Goal: Check status: Check status

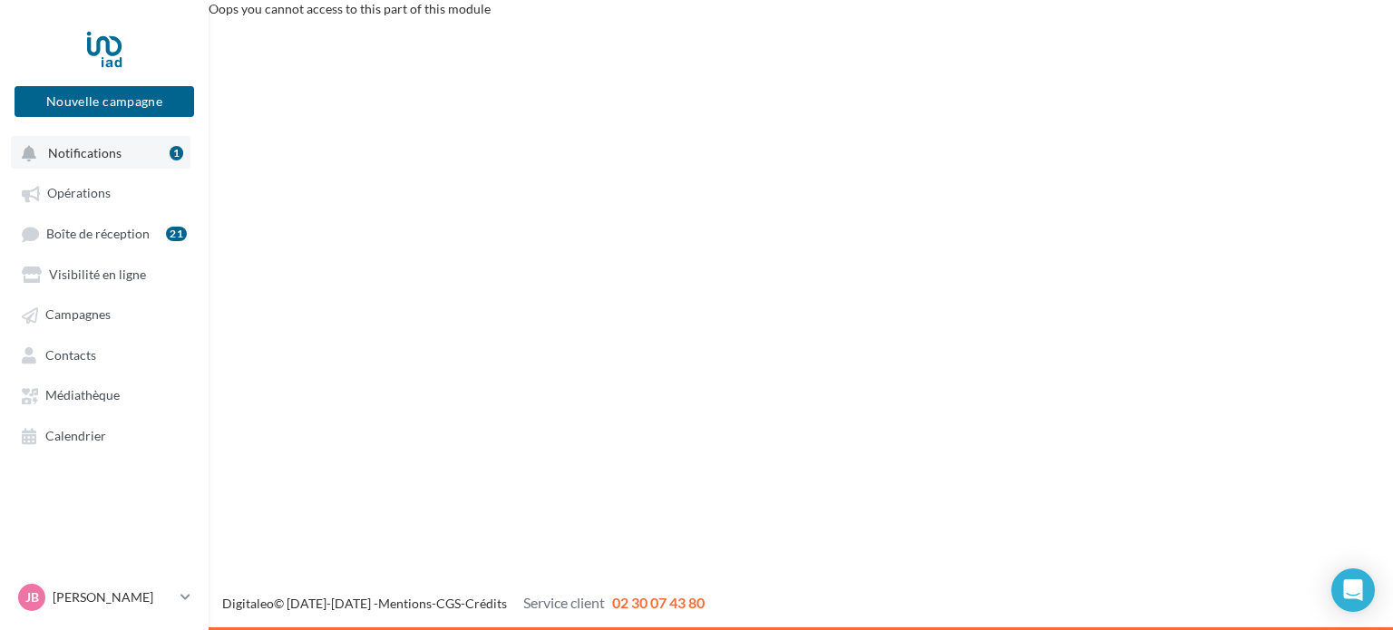
click at [86, 159] on span "Notifications" at bounding box center [84, 152] width 73 height 15
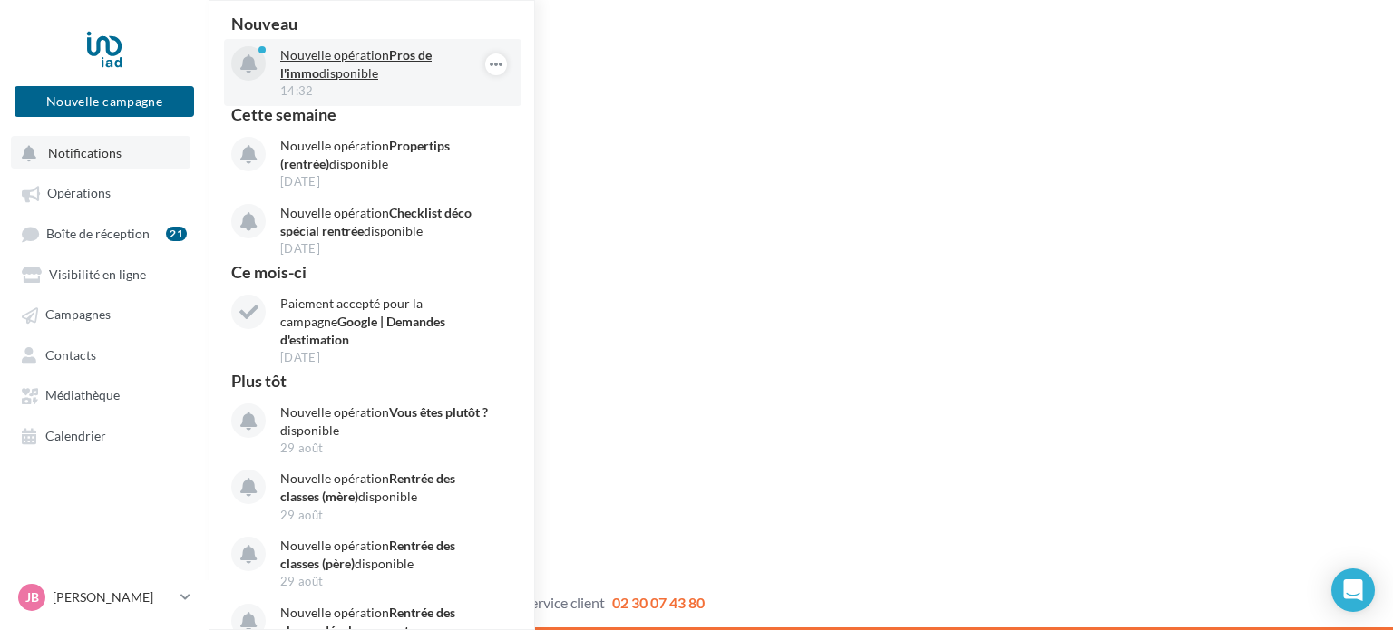
click at [365, 51] on p "Nouvelle opération Pros de l'immo disponible" at bounding box center [385, 64] width 210 height 36
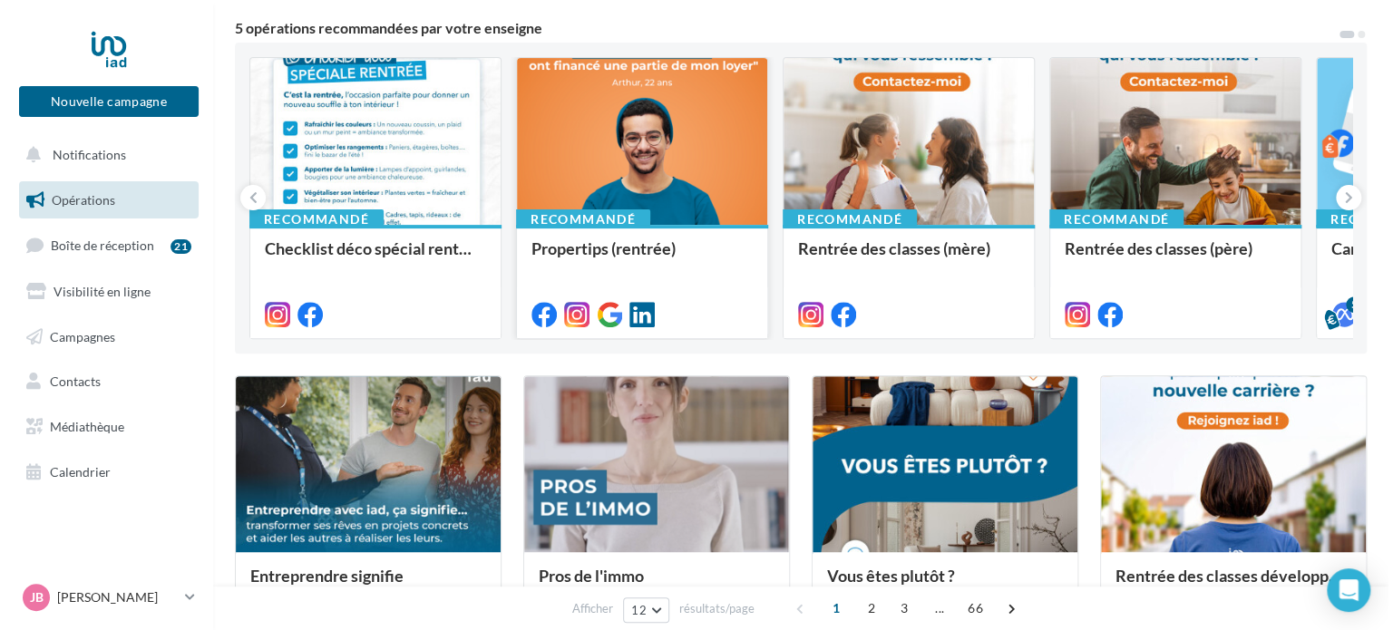
scroll to position [363, 0]
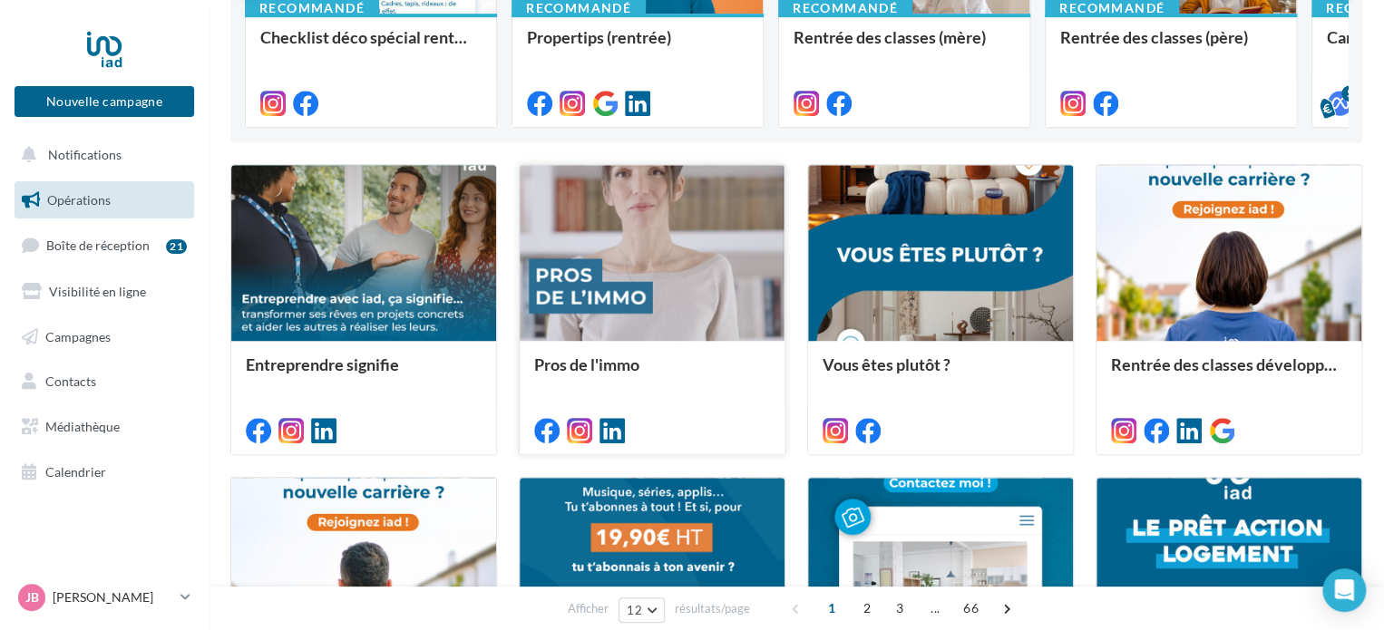
click at [663, 224] on div at bounding box center [652, 254] width 265 height 178
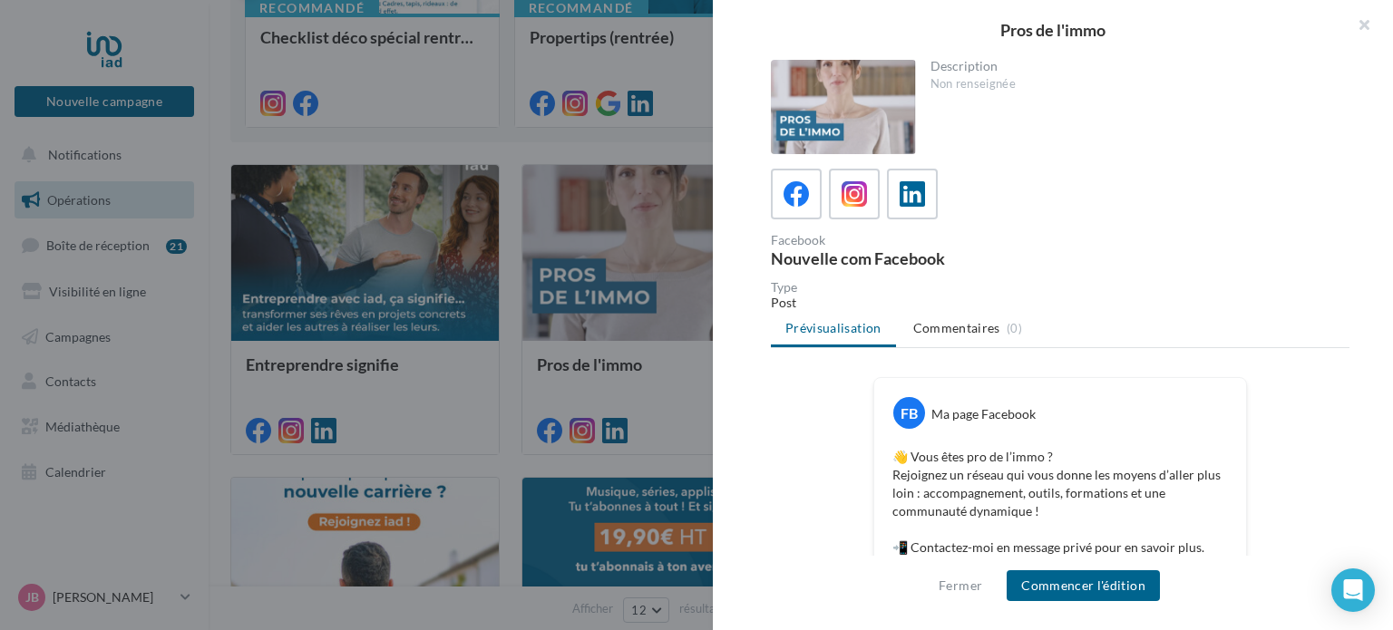
click at [834, 94] on div at bounding box center [843, 107] width 145 height 94
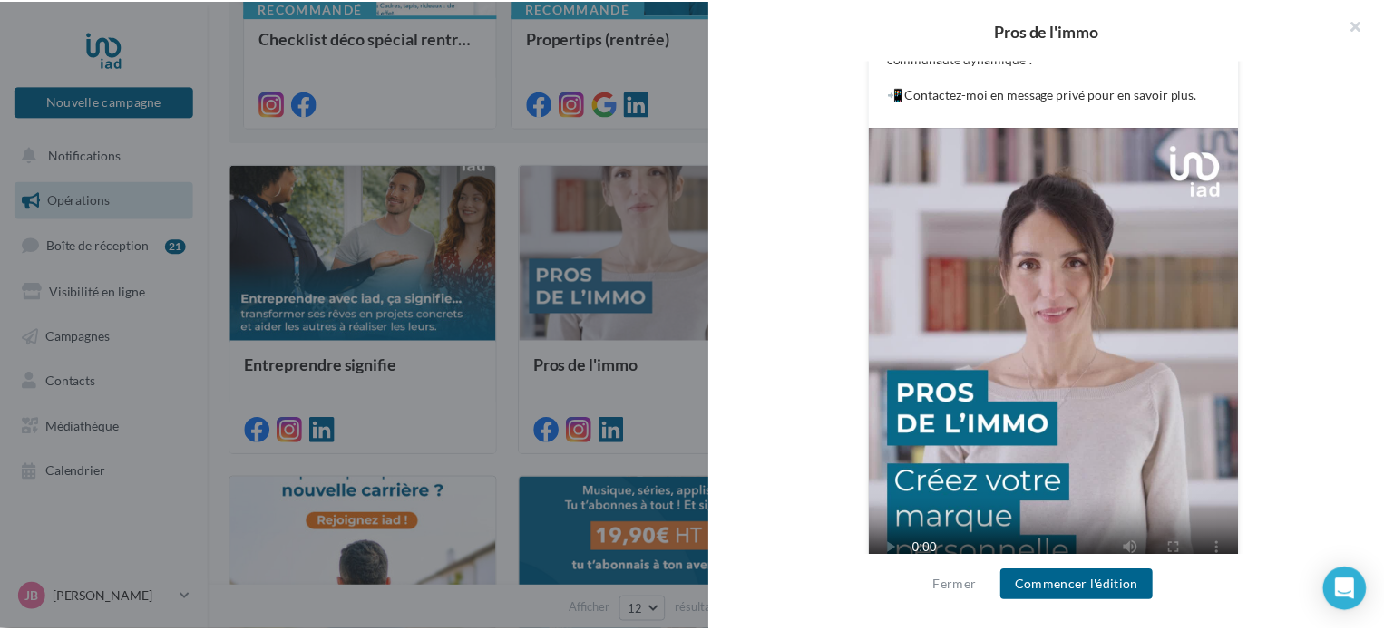
scroll to position [495, 0]
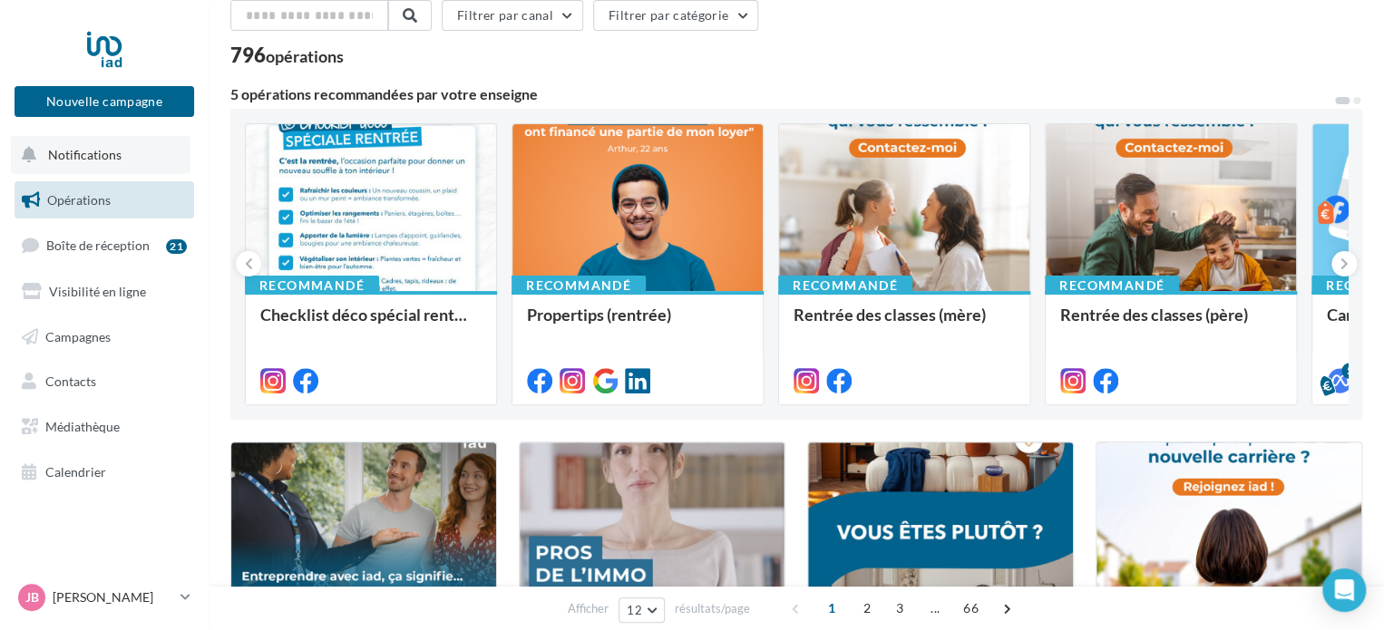
scroll to position [0, 0]
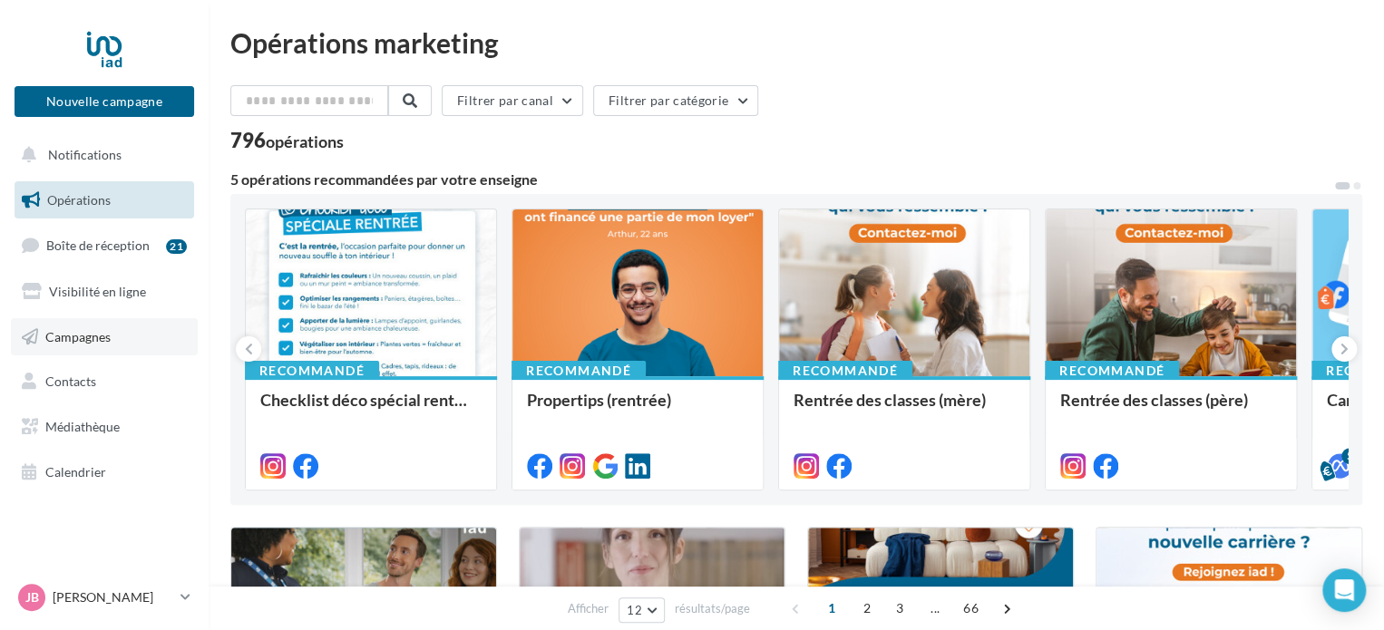
click at [93, 337] on span "Campagnes" at bounding box center [77, 335] width 65 height 15
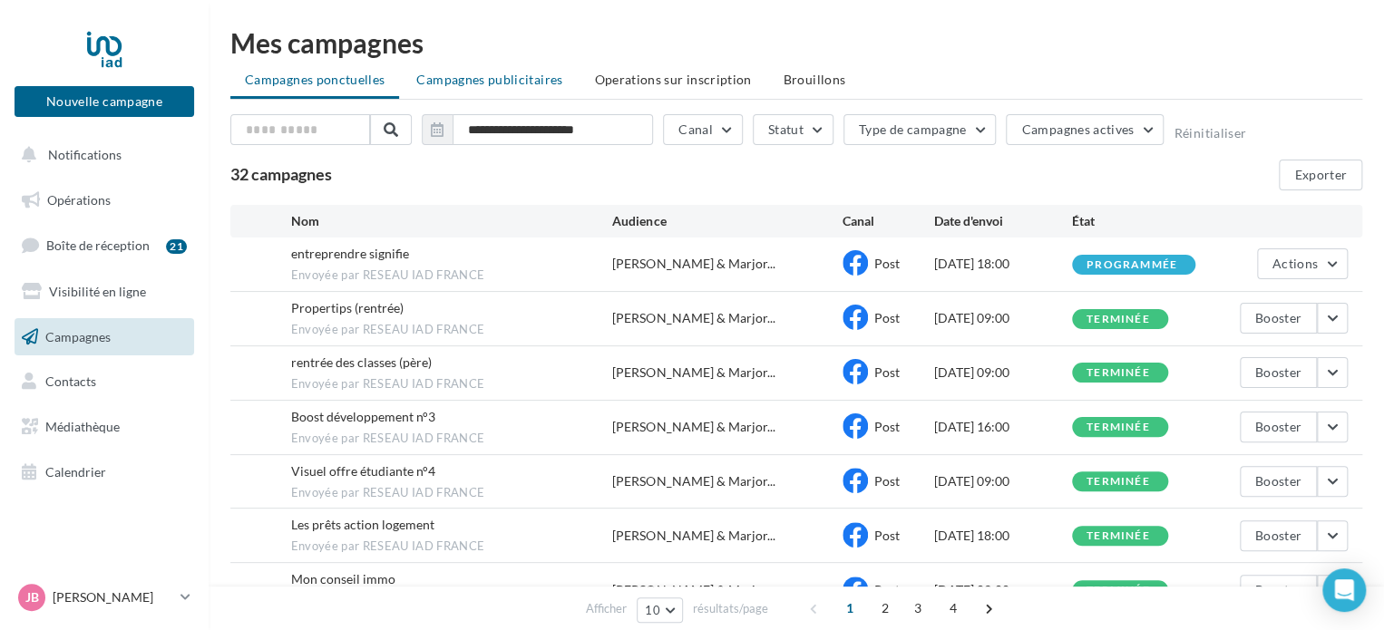
click at [509, 85] on span "Campagnes publicitaires" at bounding box center [489, 79] width 146 height 15
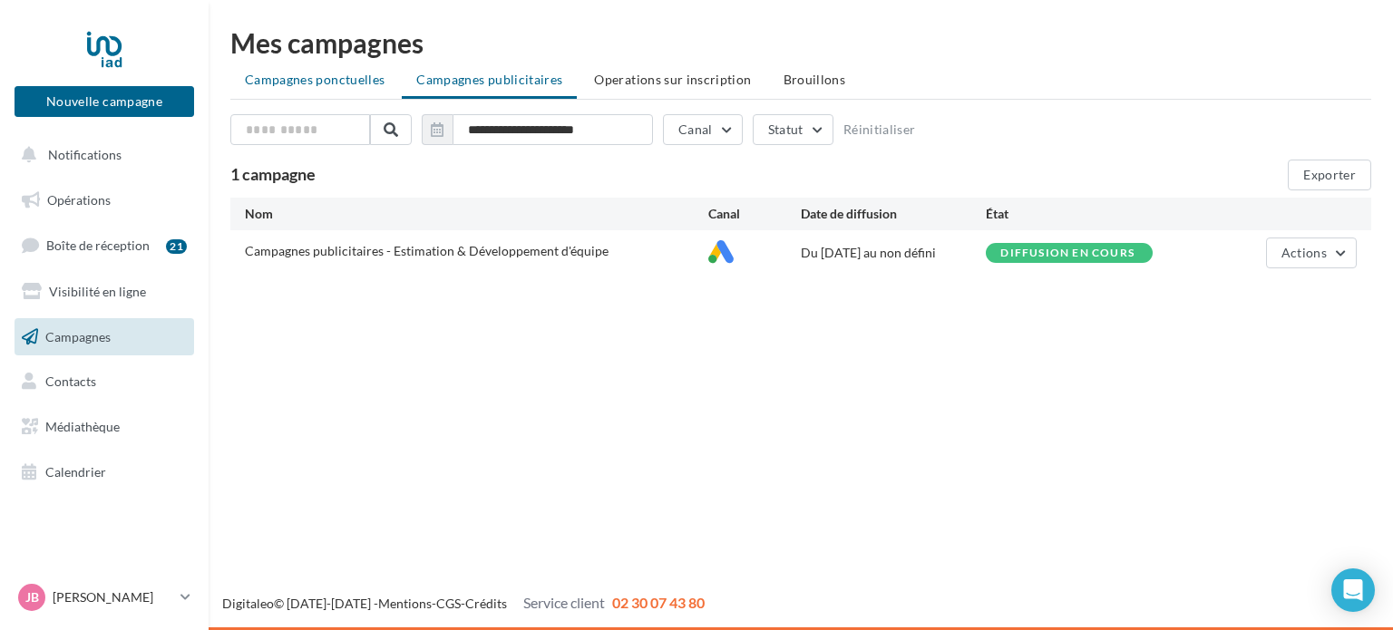
click at [340, 81] on span "Campagnes ponctuelles" at bounding box center [315, 79] width 140 height 15
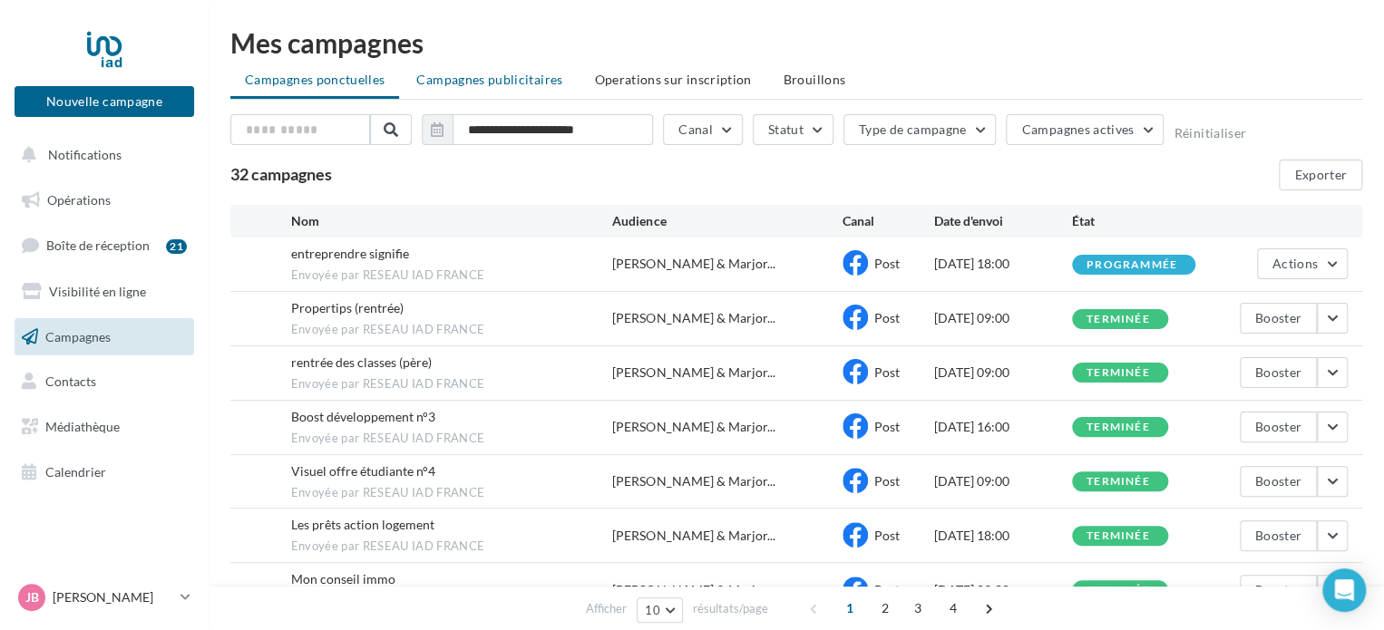
click at [481, 84] on span "Campagnes publicitaires" at bounding box center [489, 79] width 146 height 15
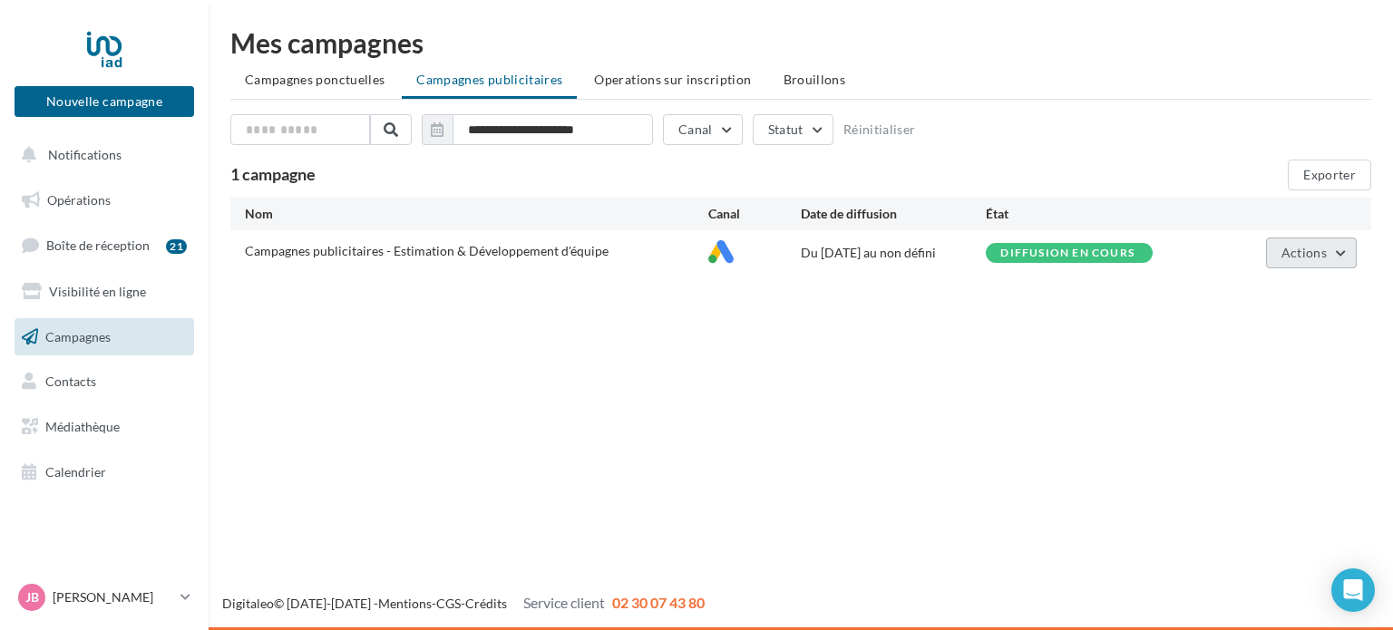
click at [1346, 257] on button "Actions" at bounding box center [1311, 253] width 91 height 31
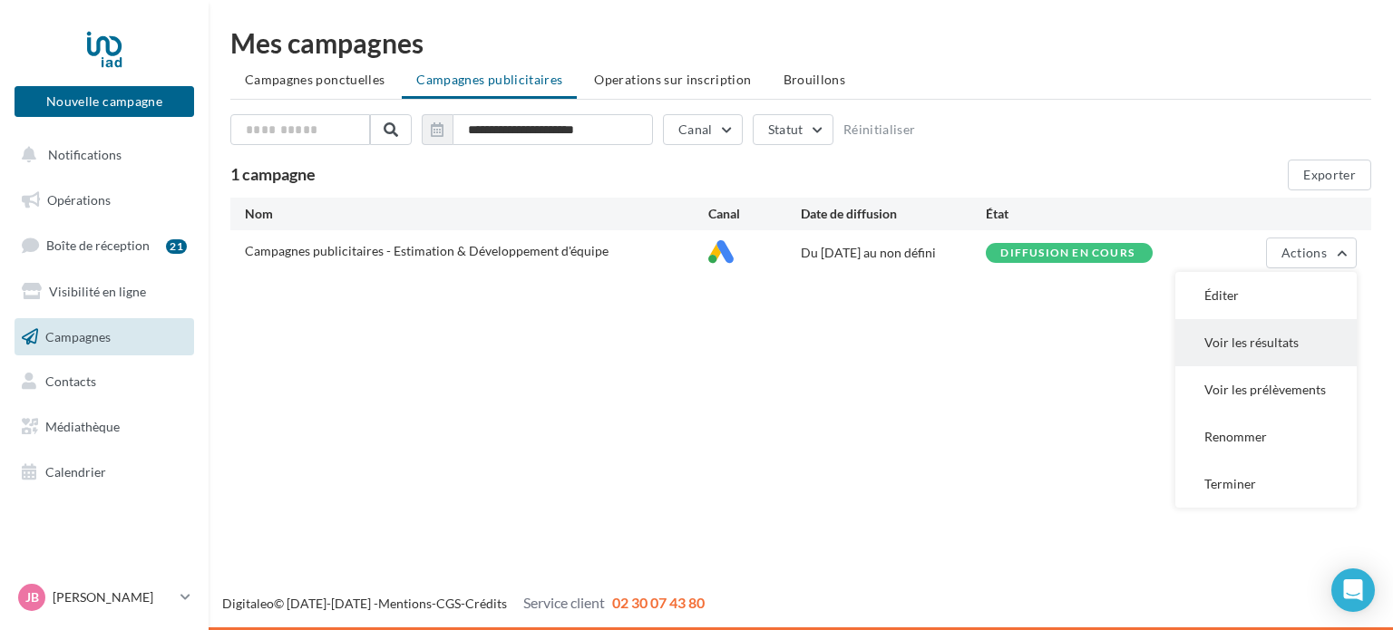
click at [1223, 340] on button "Voir les résultats" at bounding box center [1265, 342] width 181 height 47
